Goal: Contribute content: Add original content to the website for others to see

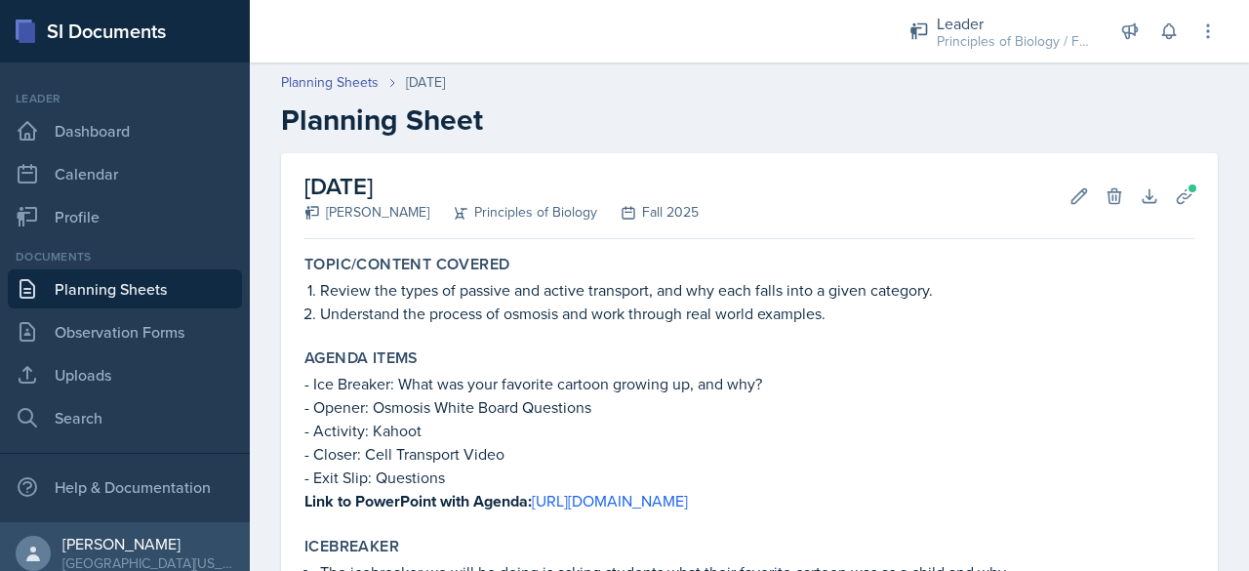
click at [214, 288] on link "Planning Sheets" at bounding box center [125, 288] width 234 height 39
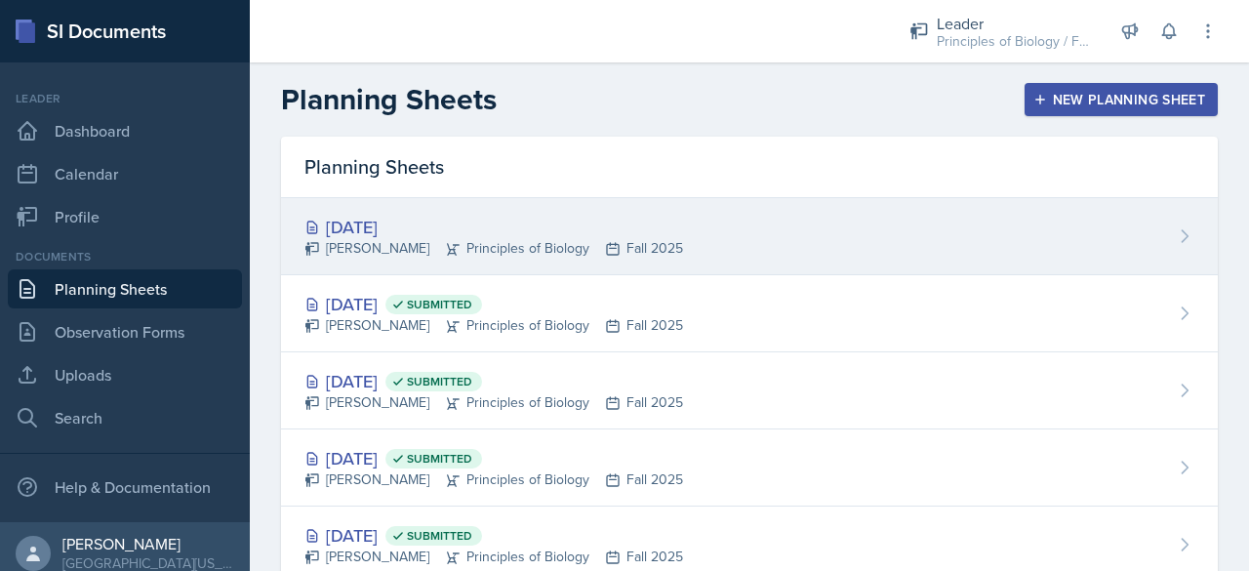
click at [726, 249] on div "[DATE] [PERSON_NAME] Principles of Biology Fall 2025" at bounding box center [749, 236] width 937 height 77
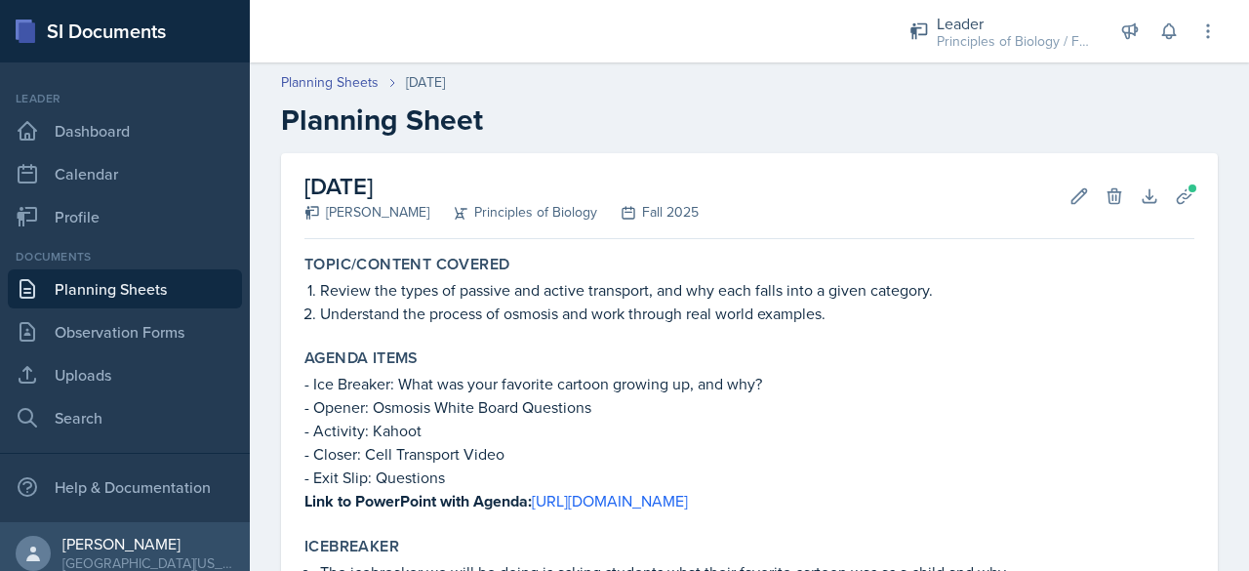
click at [67, 286] on link "Planning Sheets" at bounding box center [125, 288] width 234 height 39
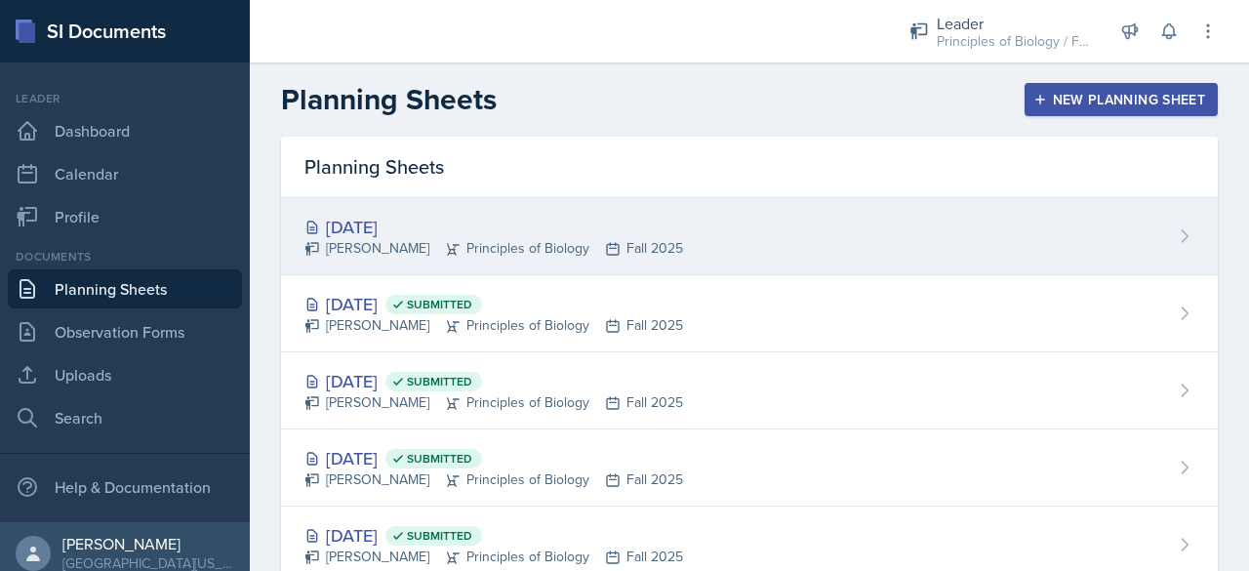
click at [659, 242] on div "[PERSON_NAME] Principles of Biology Fall 2025" at bounding box center [493, 248] width 379 height 20
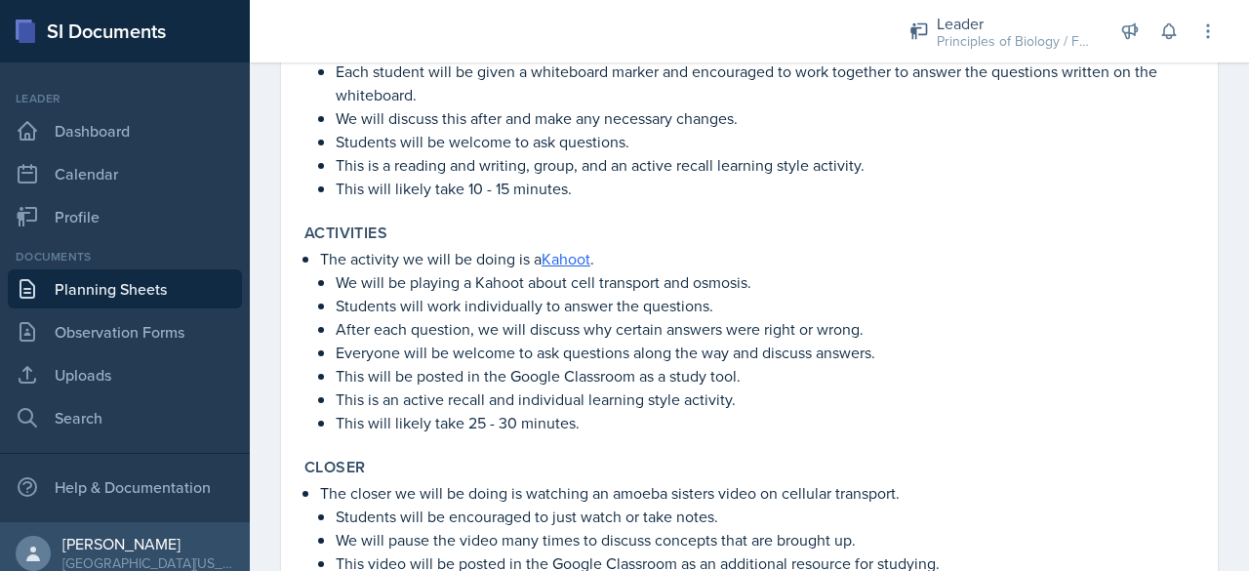
scroll to position [1083, 0]
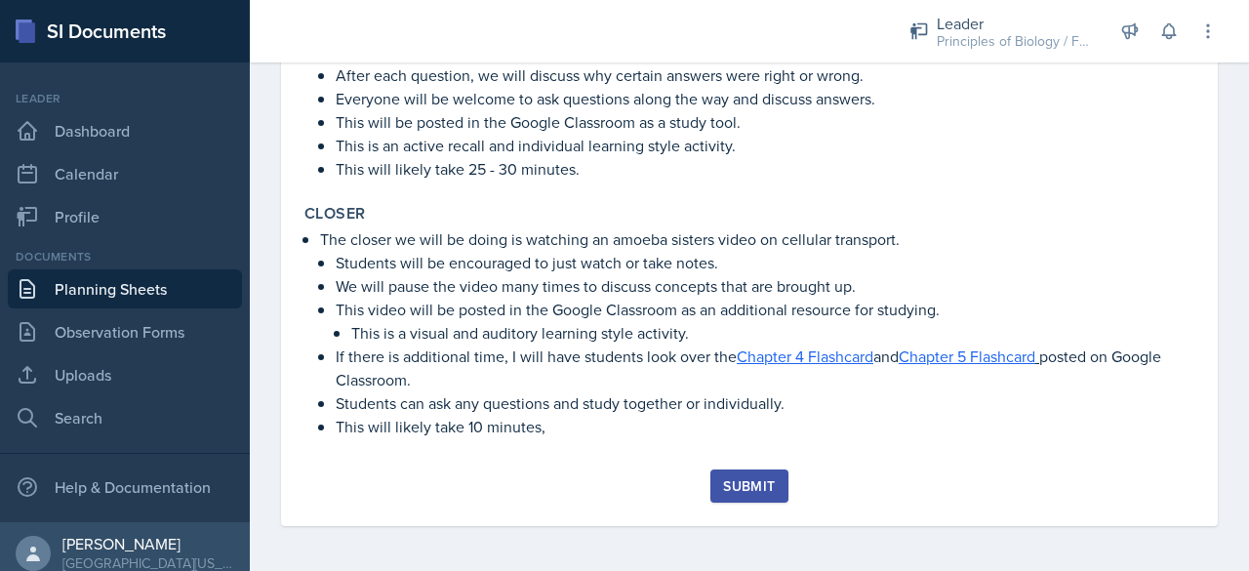
click at [740, 479] on div "Submit" at bounding box center [749, 486] width 52 height 16
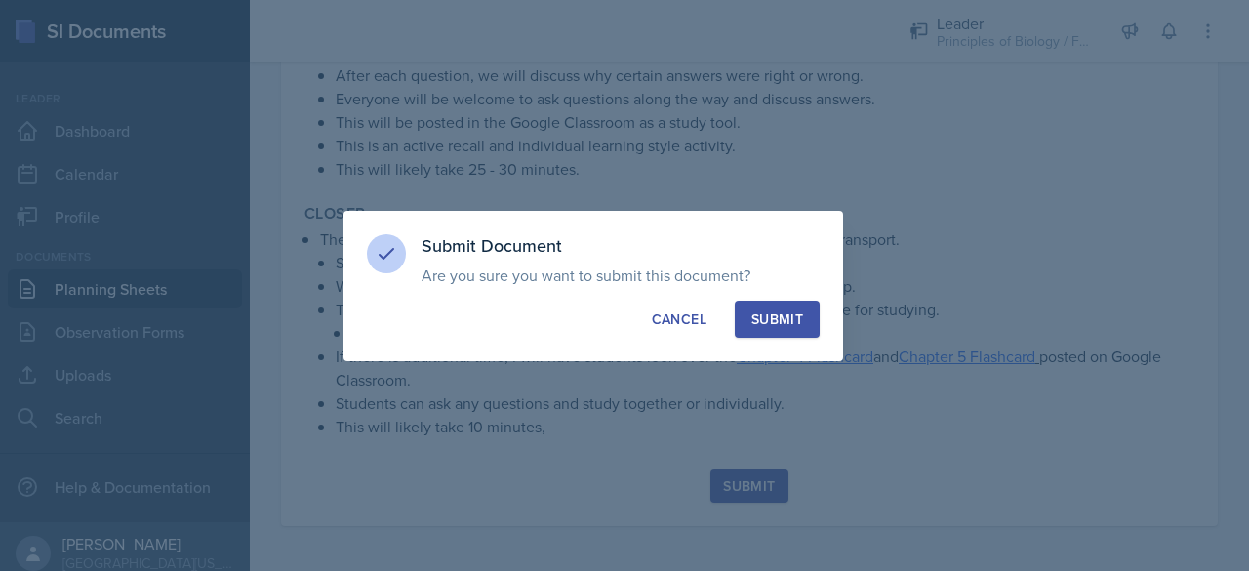
click at [793, 325] on div "Submit" at bounding box center [777, 319] width 52 height 20
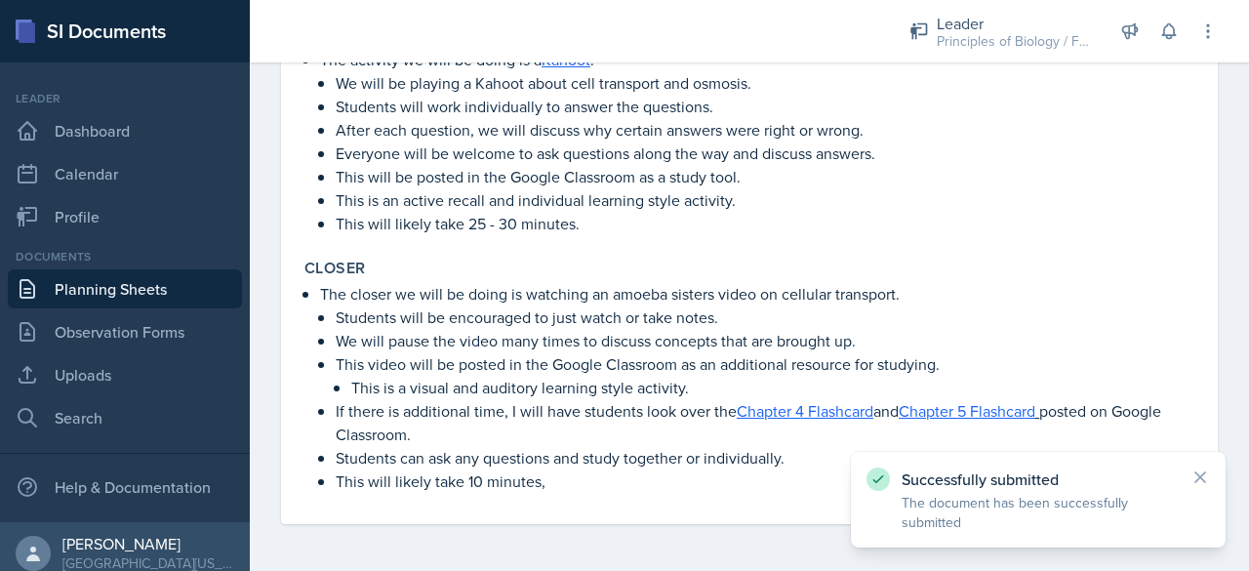
scroll to position [1027, 0]
